Goal: Find specific page/section: Find specific page/section

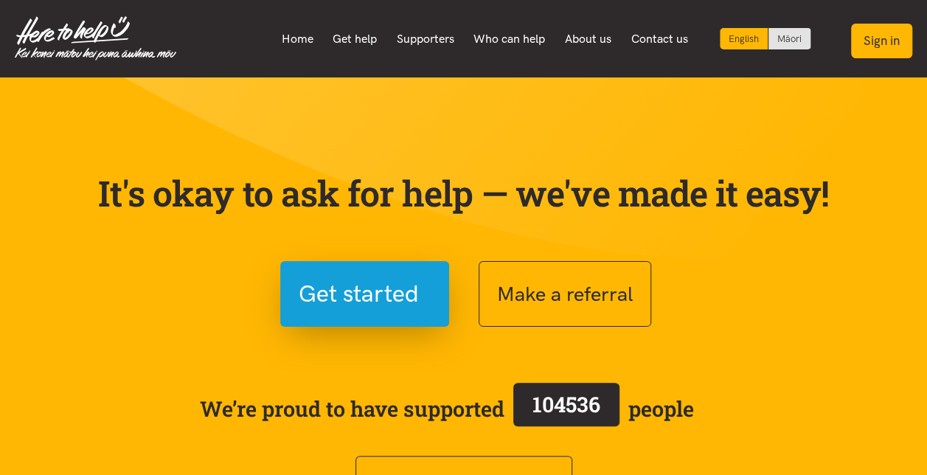
click at [873, 42] on button "Sign in" at bounding box center [881, 41] width 61 height 35
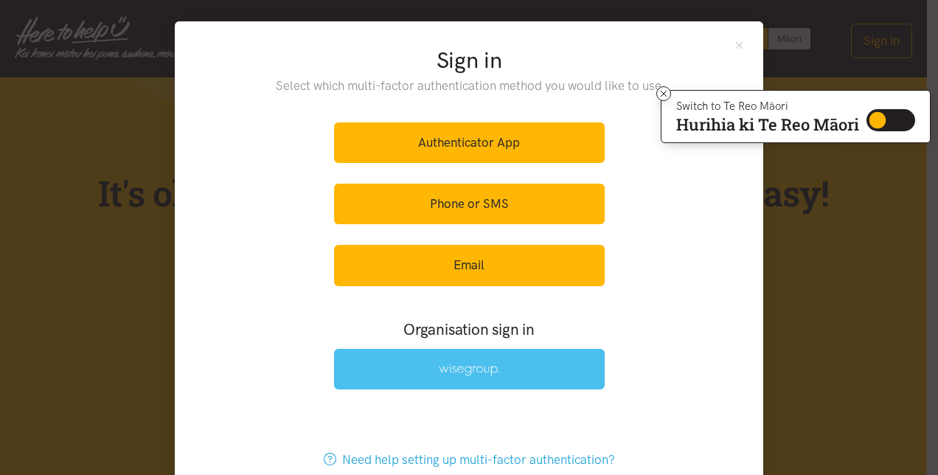
click at [474, 357] on link at bounding box center [469, 369] width 271 height 41
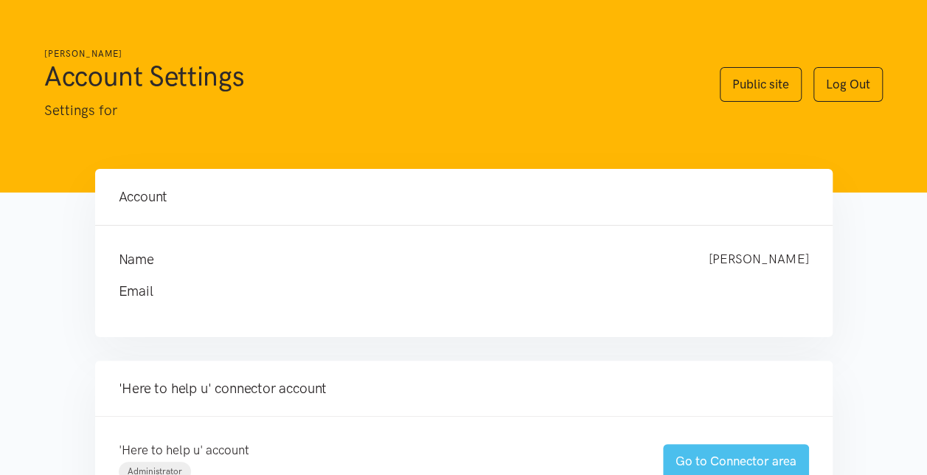
click at [728, 461] on link "Go to Connector area" at bounding box center [736, 461] width 146 height 35
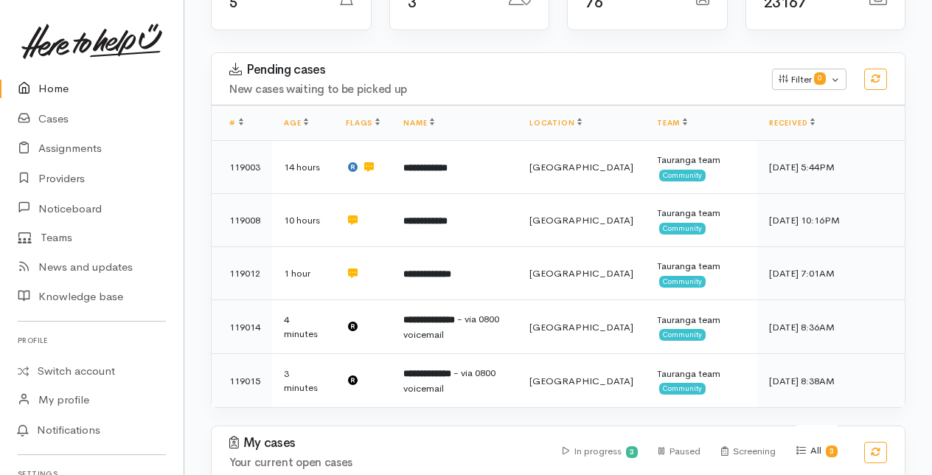
scroll to position [221, 0]
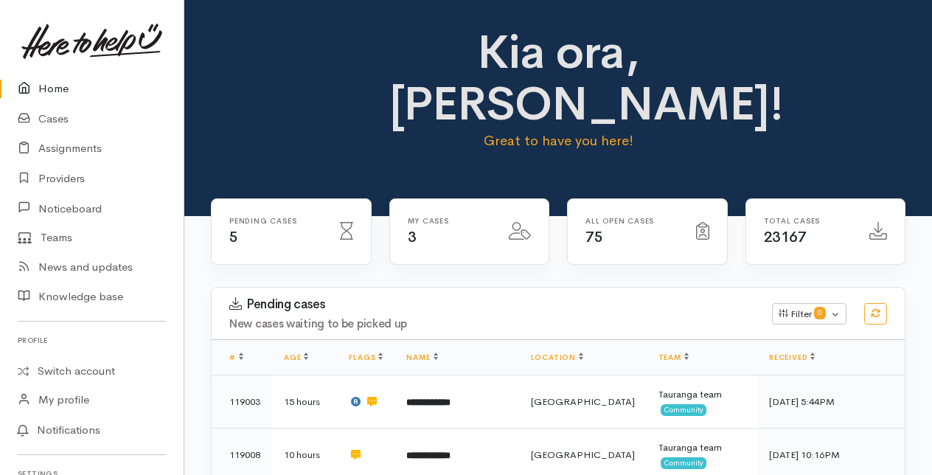
scroll to position [222, 0]
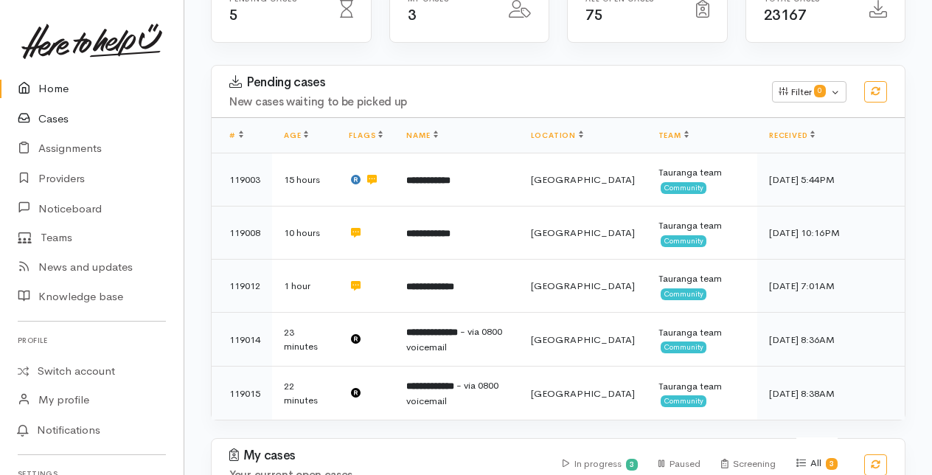
click at [49, 118] on link "Cases" at bounding box center [92, 119] width 184 height 30
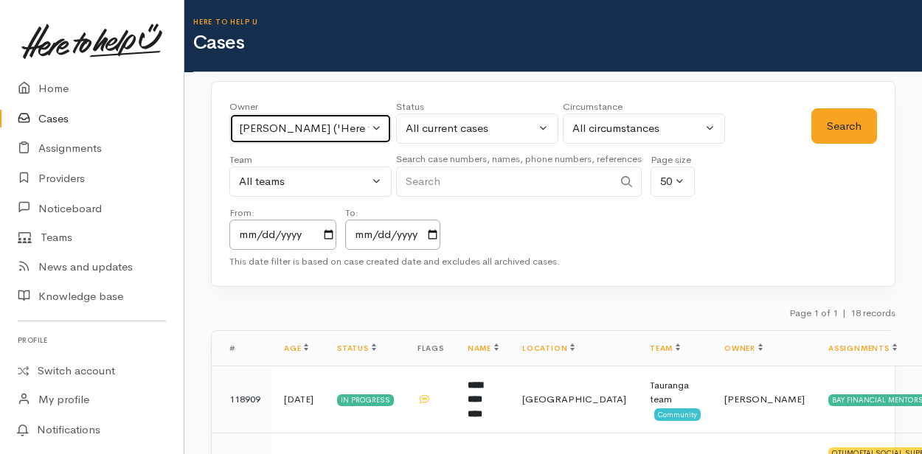
click at [374, 122] on button "[PERSON_NAME] ('Here to help u')" at bounding box center [310, 129] width 162 height 30
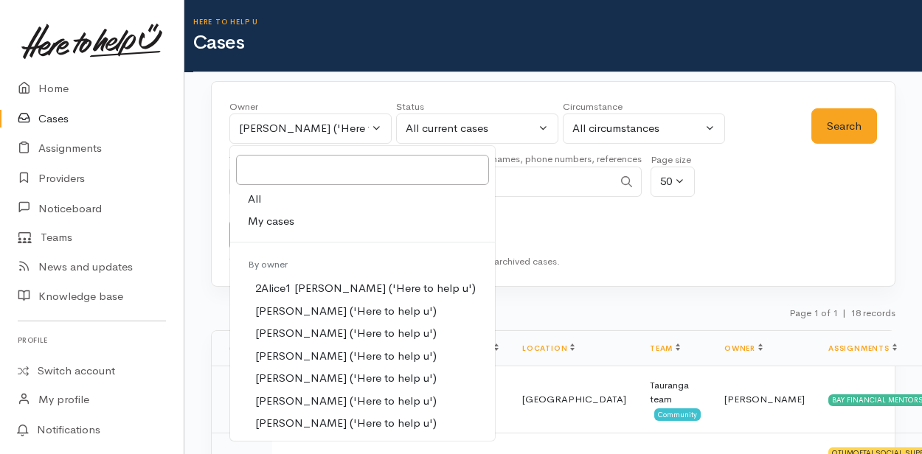
click at [269, 223] on span "My cases" at bounding box center [271, 221] width 46 height 17
select select "205"
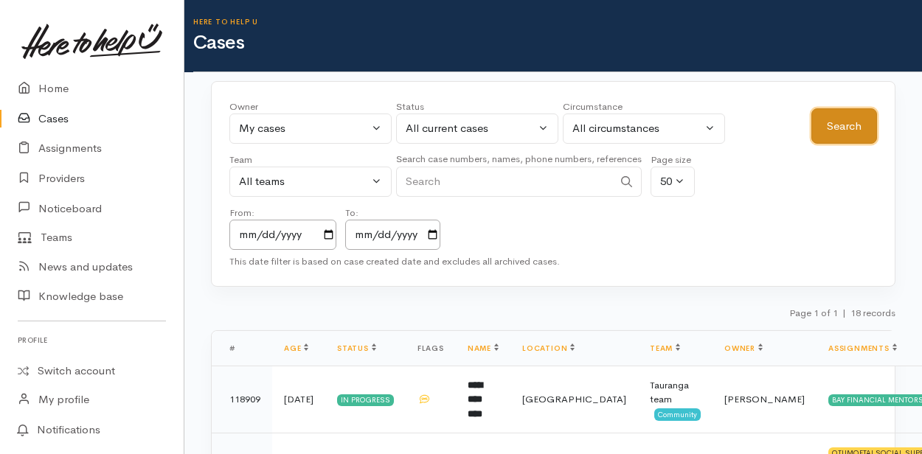
click at [857, 115] on button "Search" at bounding box center [844, 126] width 66 height 36
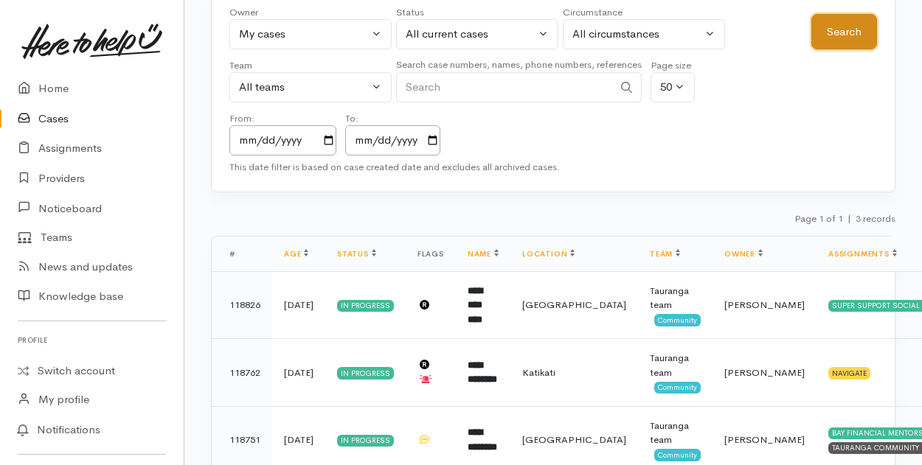
scroll to position [147, 0]
